Goal: Task Accomplishment & Management: Use online tool/utility

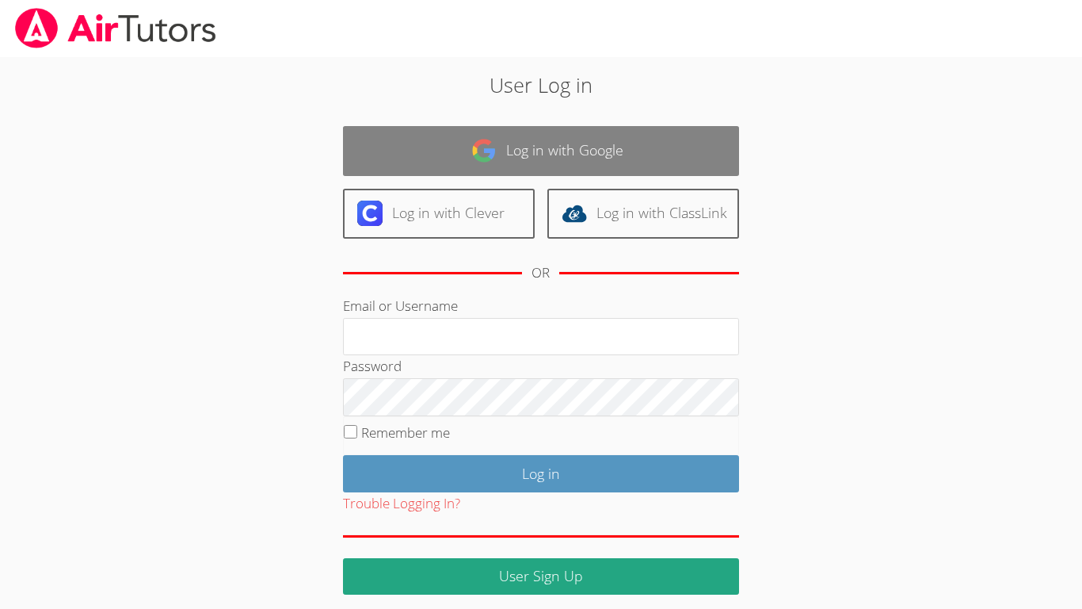
click at [593, 174] on link "Log in with Google" at bounding box center [541, 151] width 396 height 50
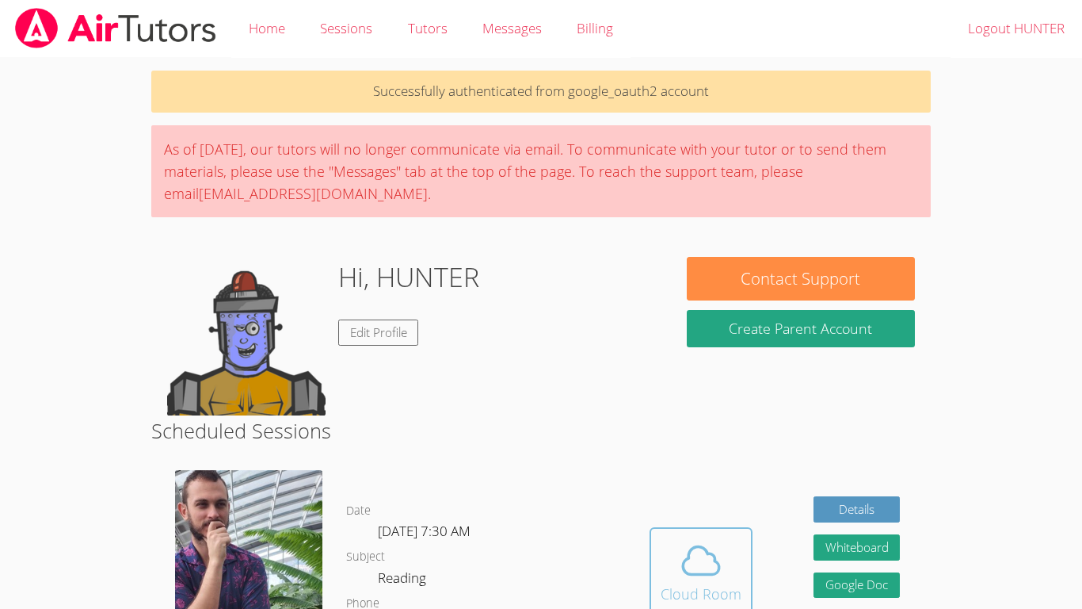
click at [729, 554] on span at bounding box center [701, 560] width 81 height 44
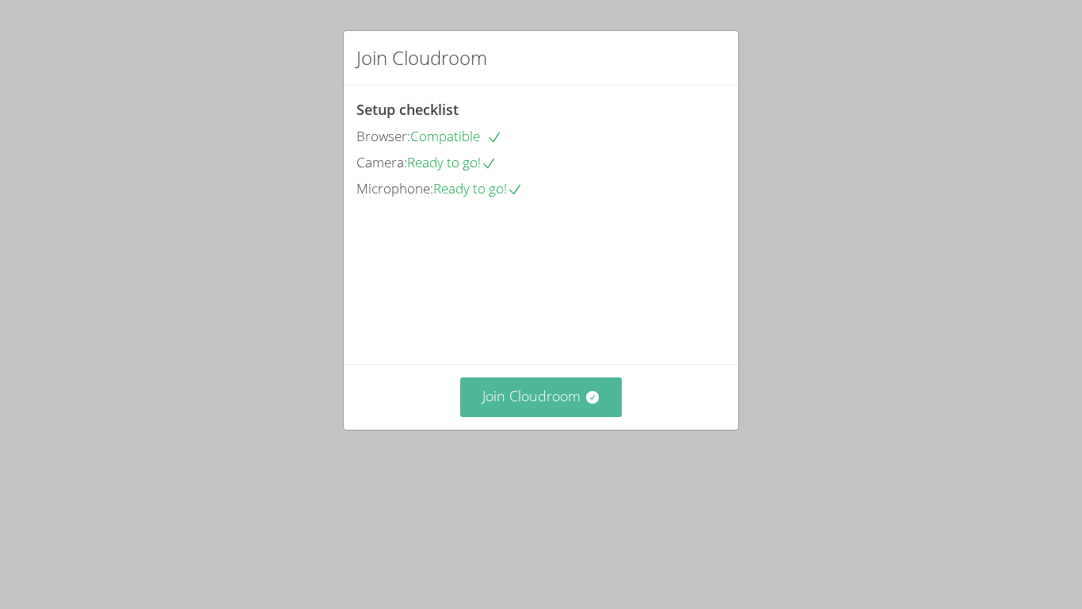
click at [483, 416] on button "Join Cloudroom" at bounding box center [541, 396] width 162 height 39
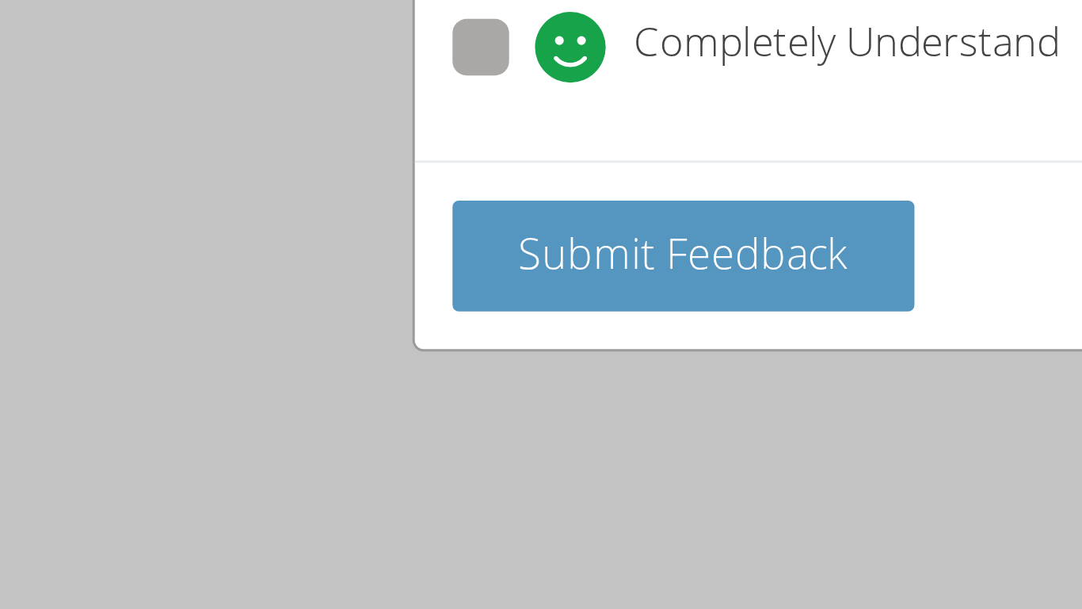
click at [384, 189] on span at bounding box center [384, 189] width 0 height 0
click at [384, 177] on input "Completely Understand" at bounding box center [390, 174] width 13 height 13
radio input "true"
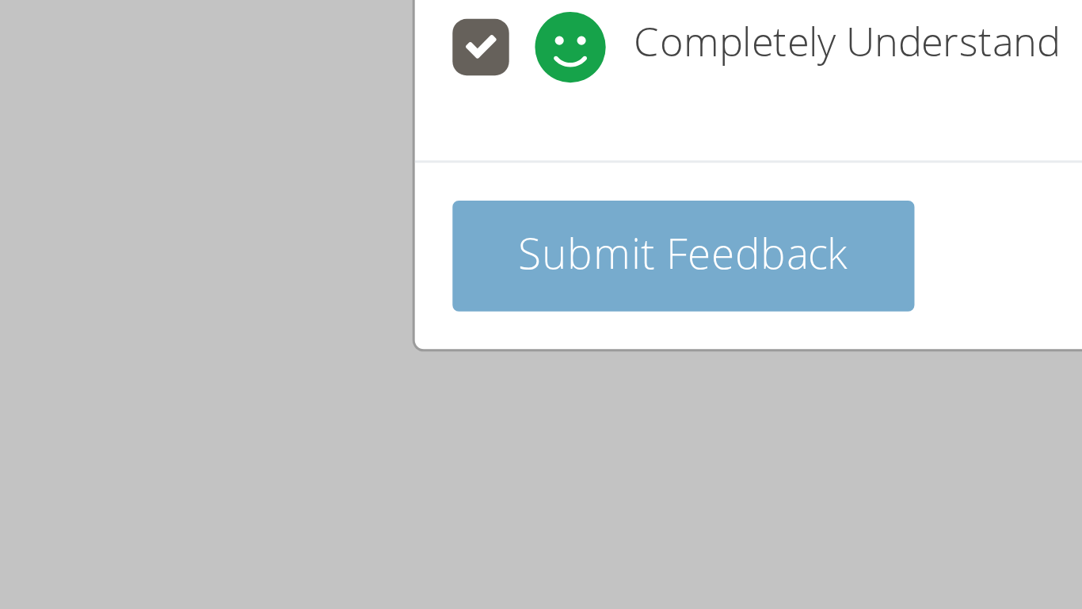
click at [382, 237] on span "Submit Feedback" at bounding box center [434, 246] width 111 height 19
